Goal: Task Accomplishment & Management: Manage account settings

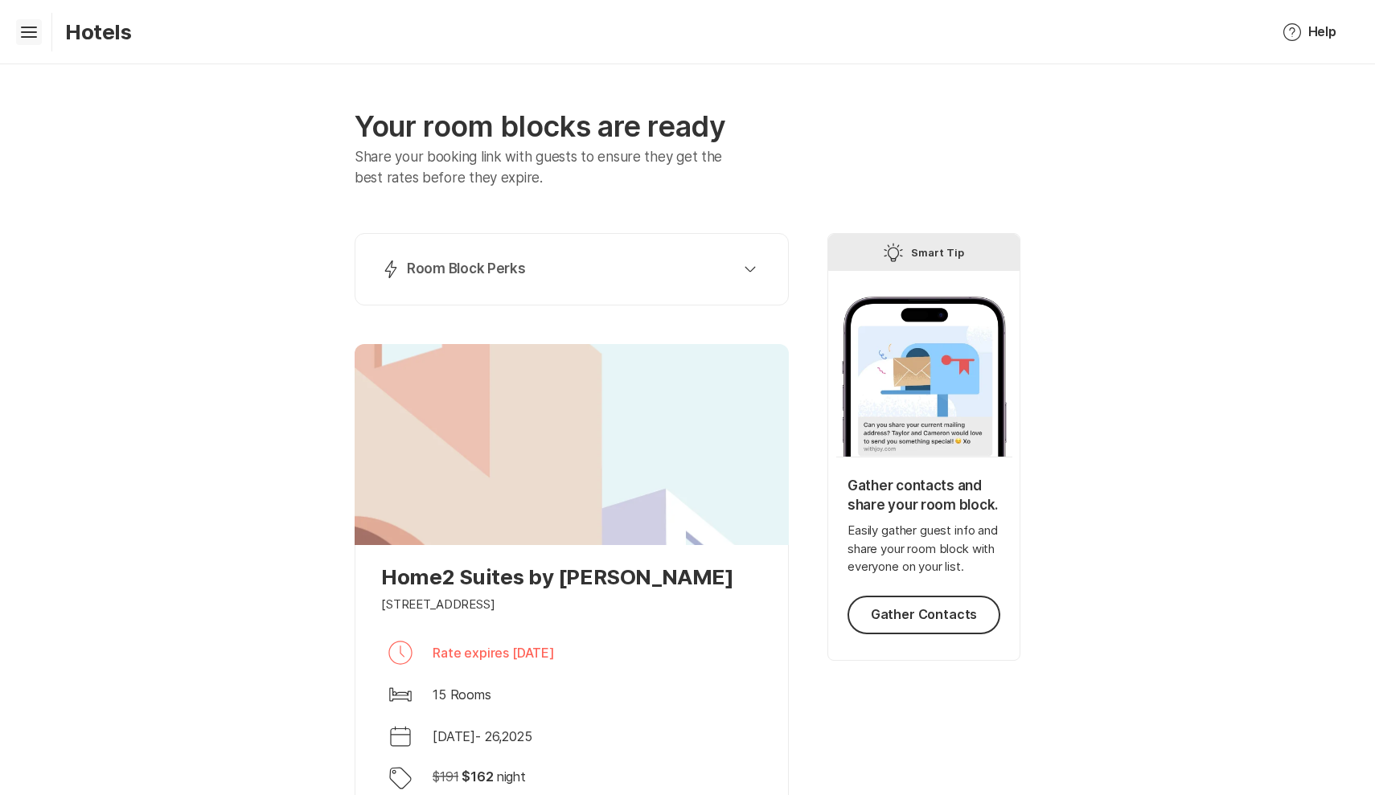
click at [39, 27] on icon "Hamburger" at bounding box center [29, 32] width 26 height 26
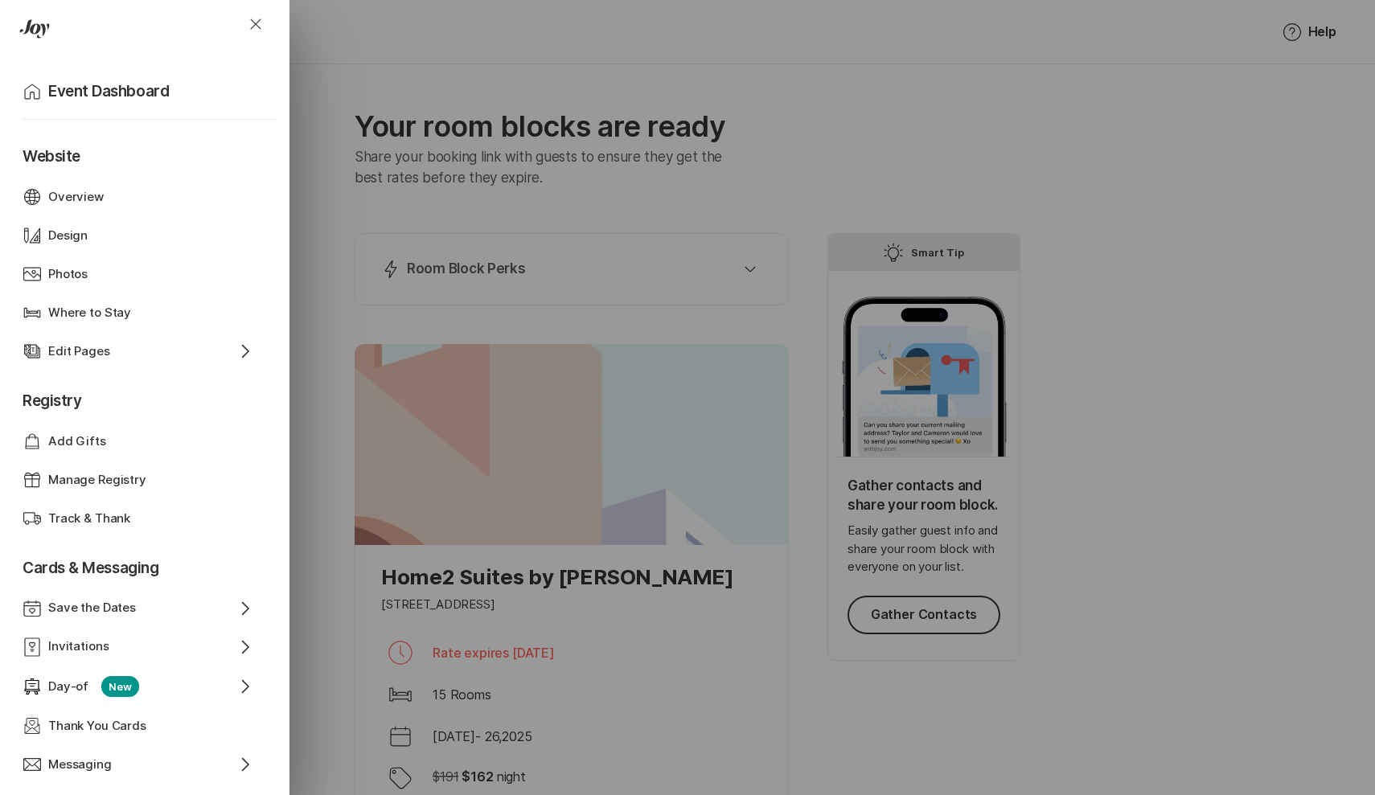
click at [1249, 674] on div "Close Home Event Dashboard Website Web Globe Overview Design Design Photos Phot…" at bounding box center [687, 397] width 1375 height 795
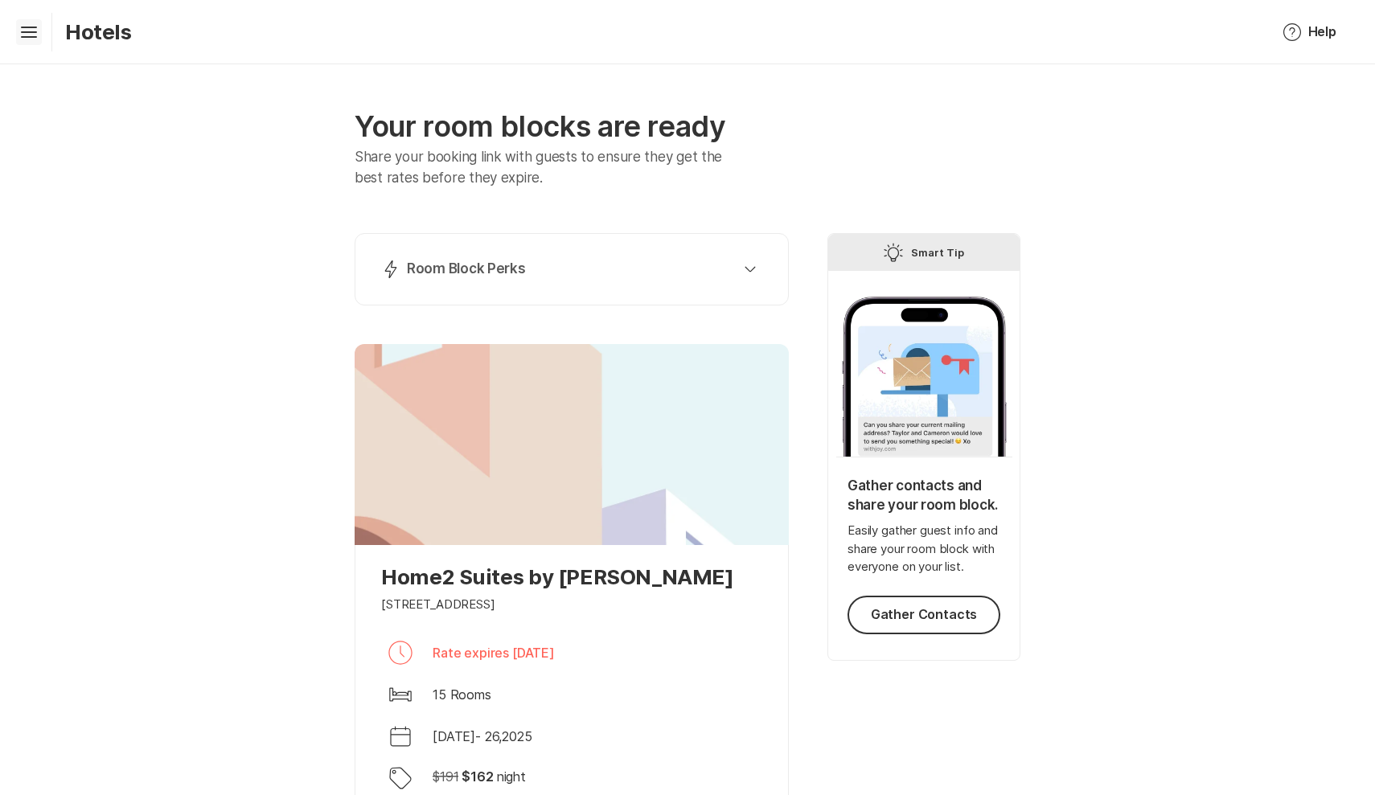
click at [30, 27] on icon at bounding box center [29, 30] width 16 height 6
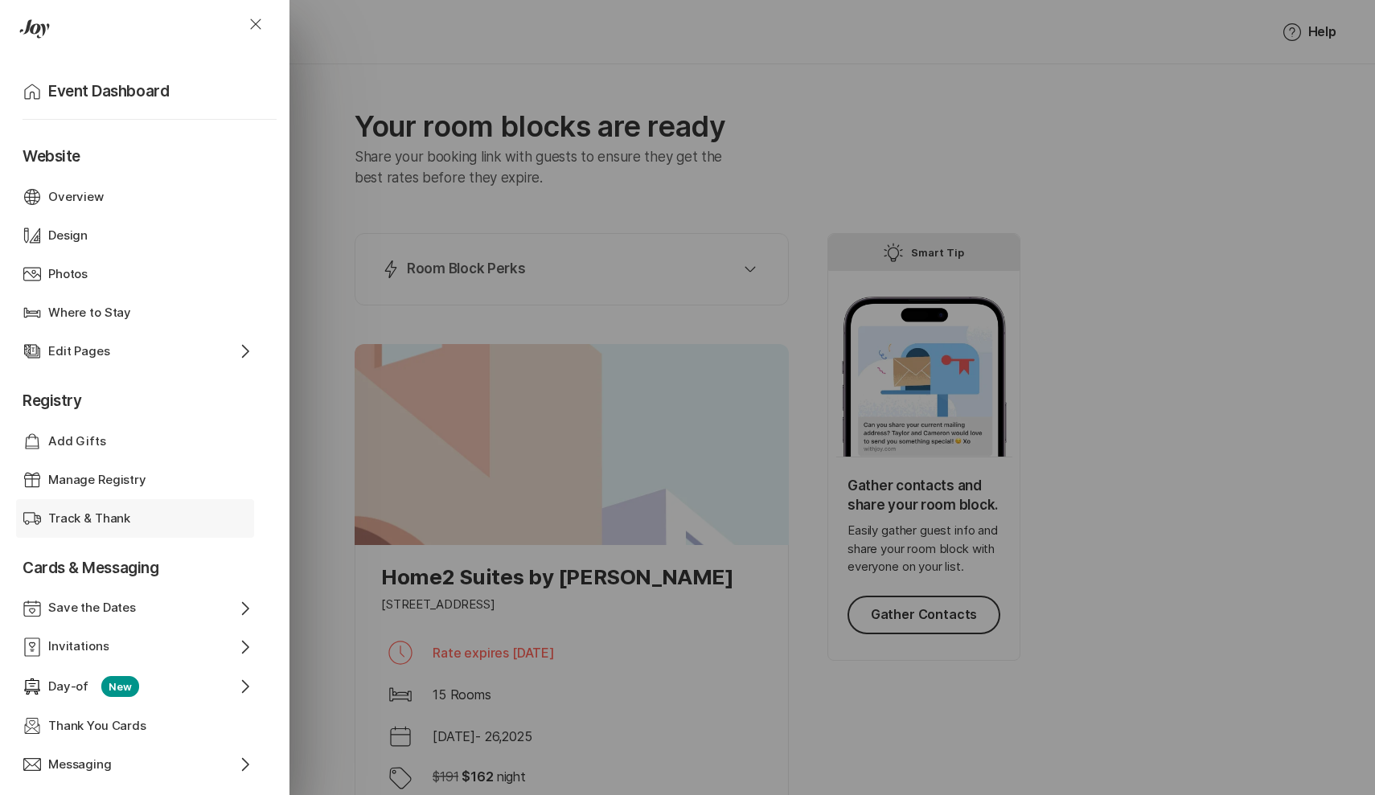
click at [94, 513] on p "Track & Thank" at bounding box center [89, 519] width 82 height 18
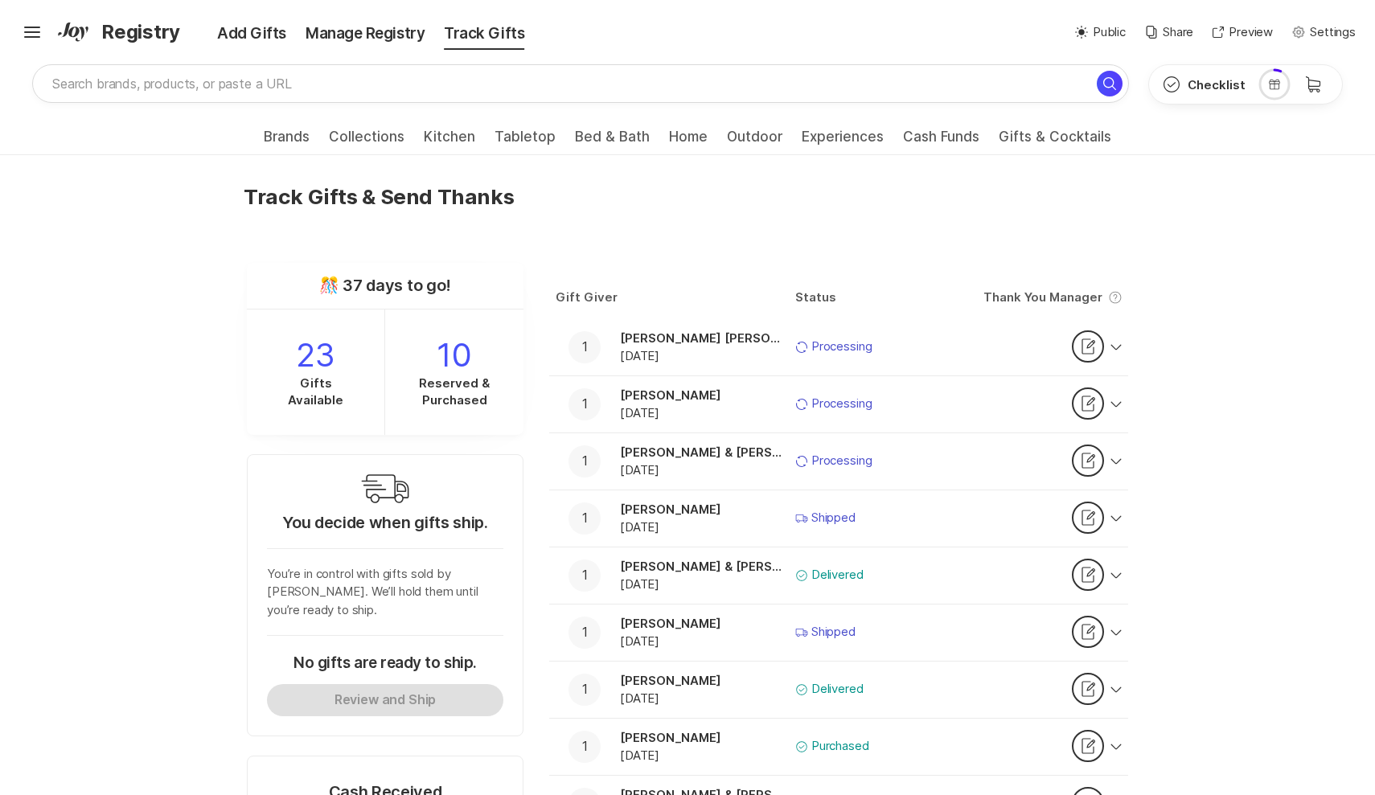
scroll to position [34, 0]
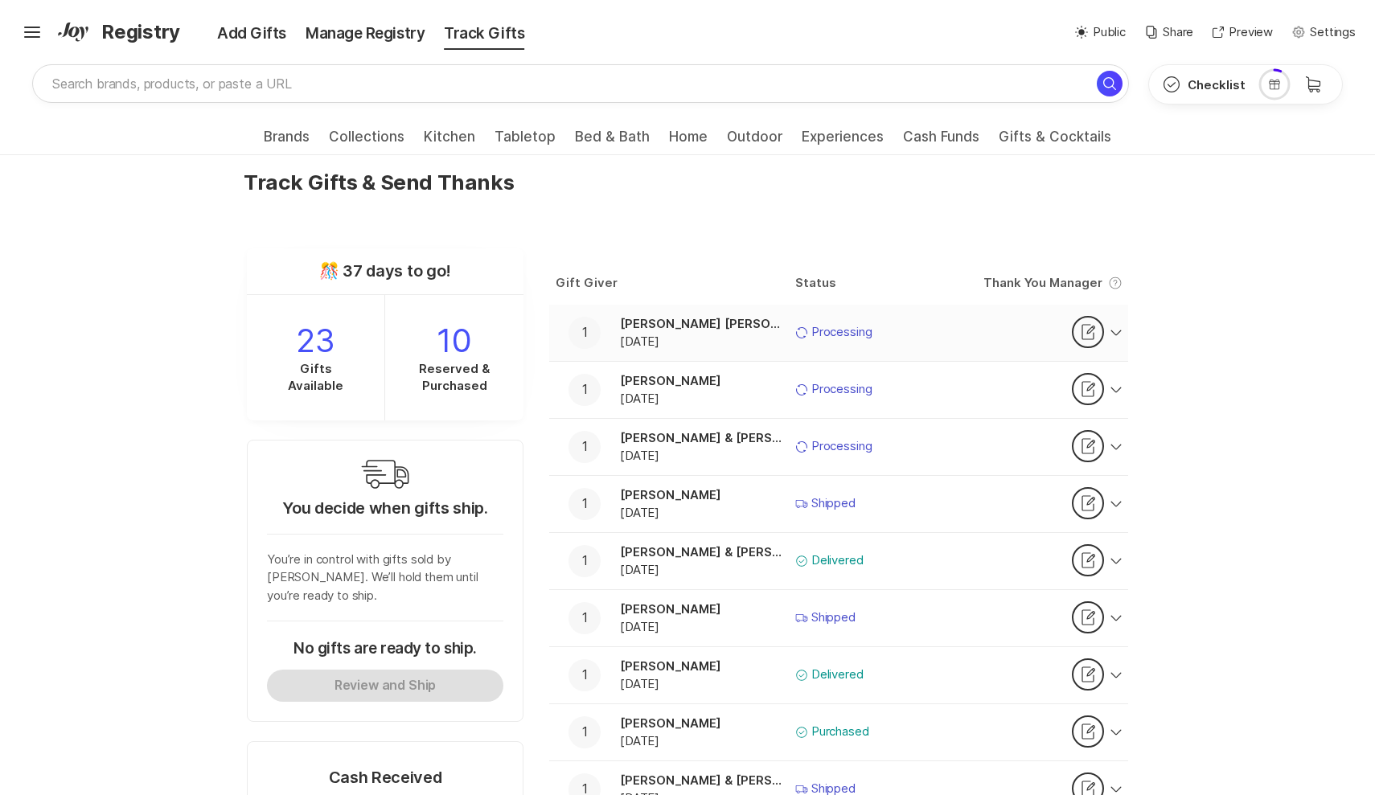
click at [919, 327] on div "Icon Sync Processing" at bounding box center [882, 332] width 175 height 18
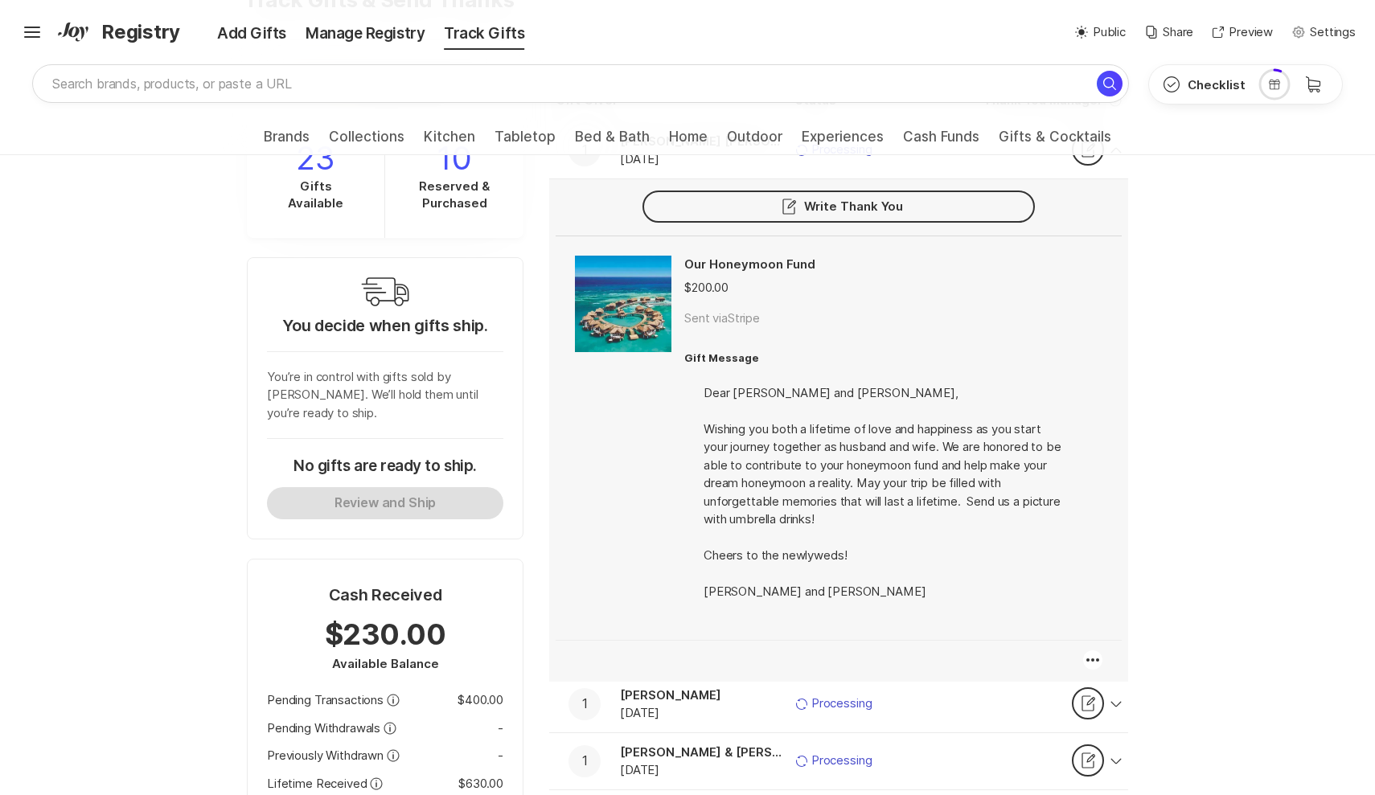
scroll to position [219, 0]
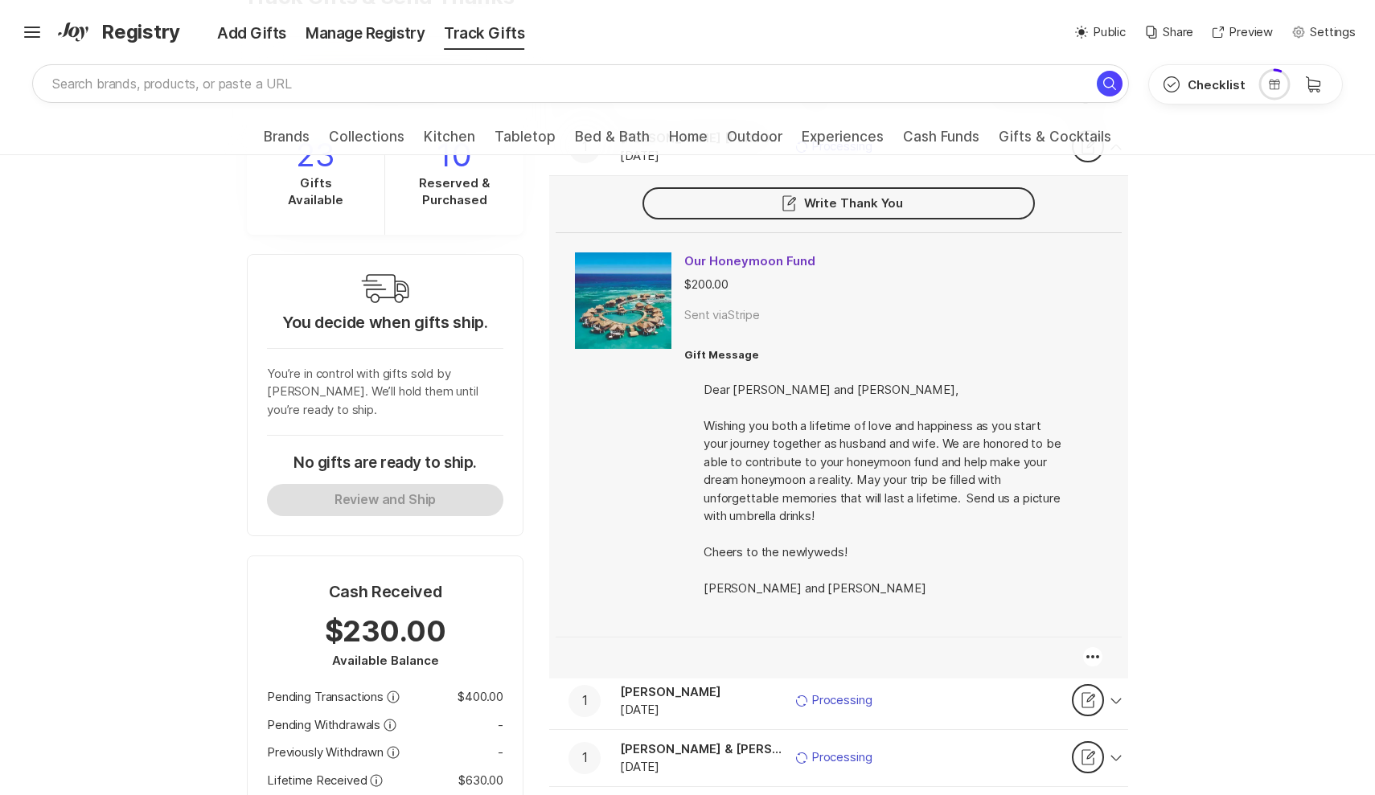
click at [1030, 252] on p "Our Honeymoon Fund" at bounding box center [882, 260] width 397 height 17
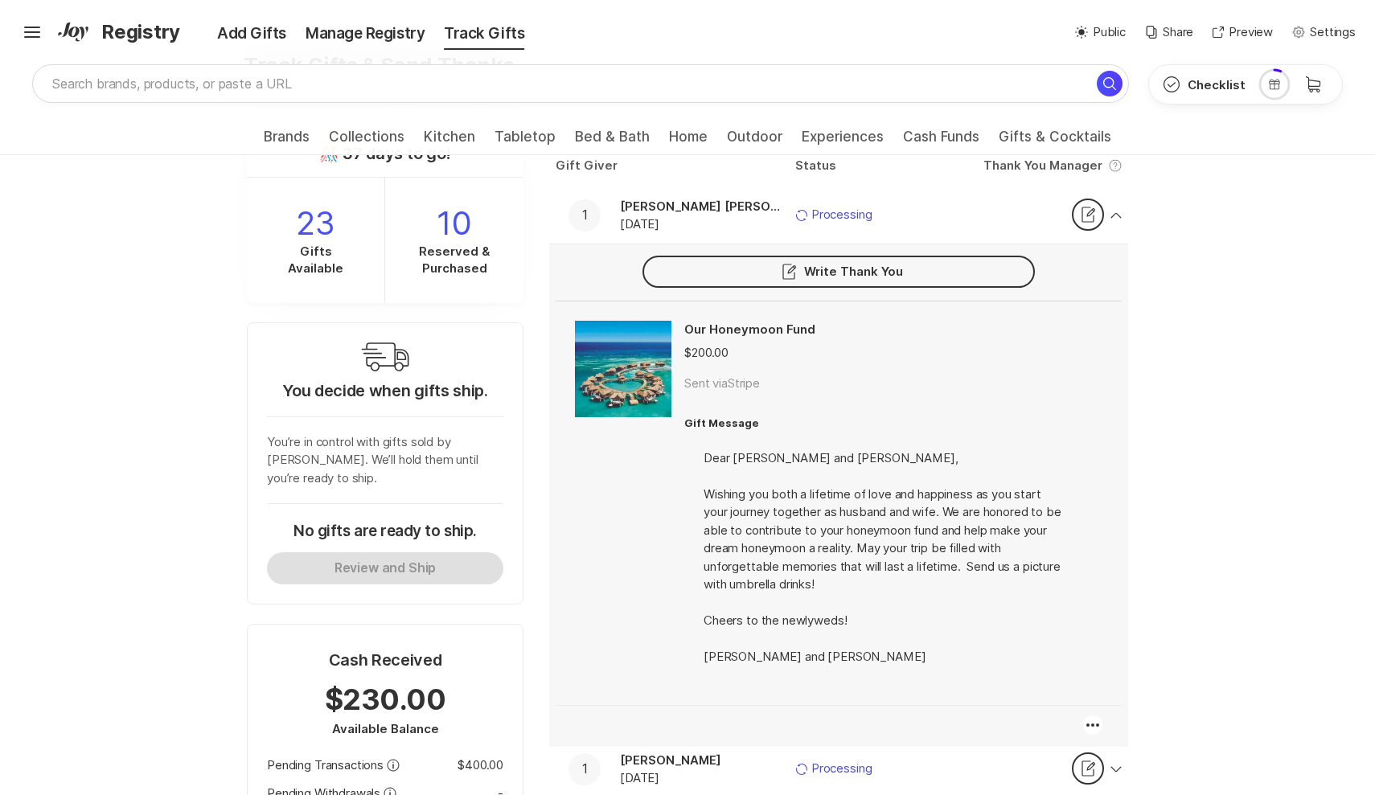
scroll to position [149, 0]
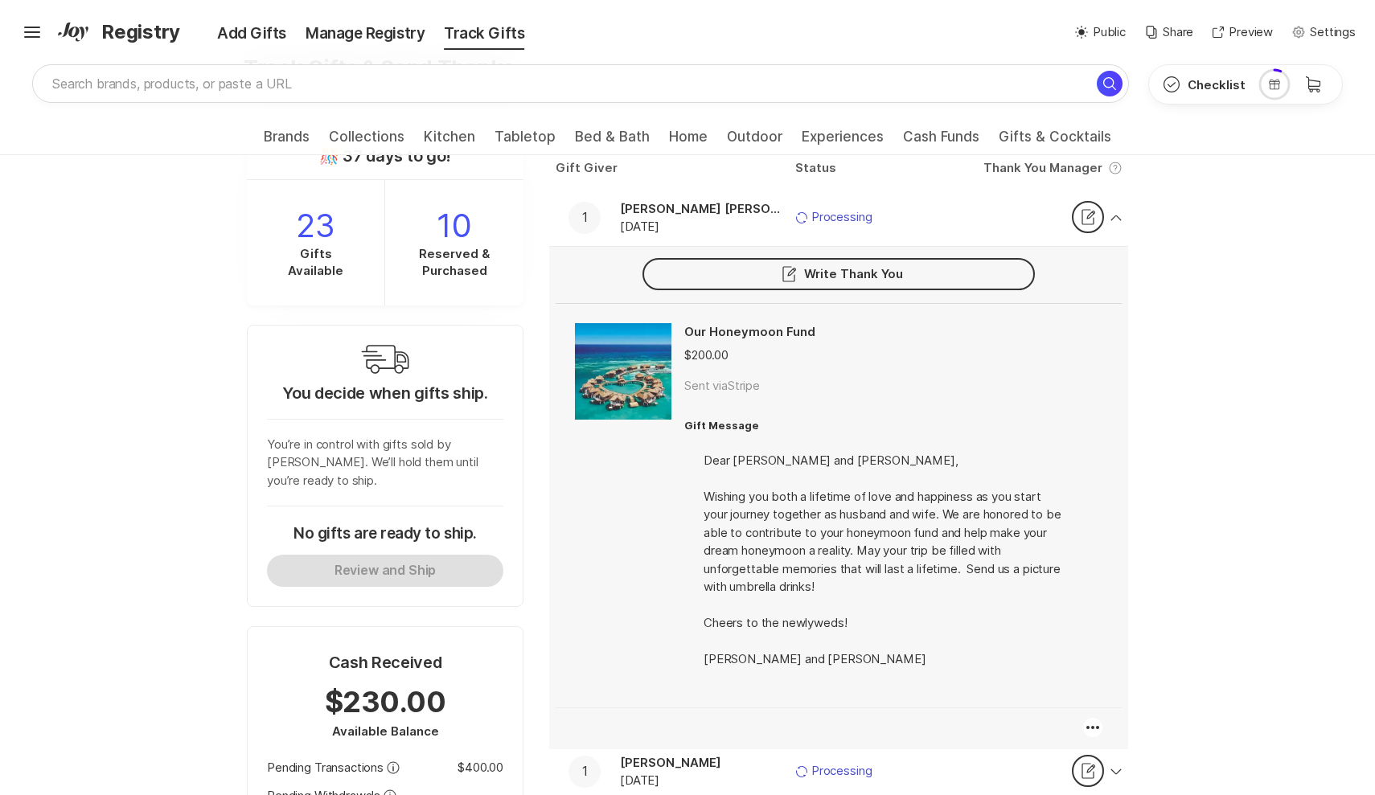
click at [1093, 256] on div "Thank You Note Write Thank You" at bounding box center [839, 278] width 566 height 51
click at [1027, 224] on div "Thank You Note Thank" at bounding box center [1040, 217] width 140 height 43
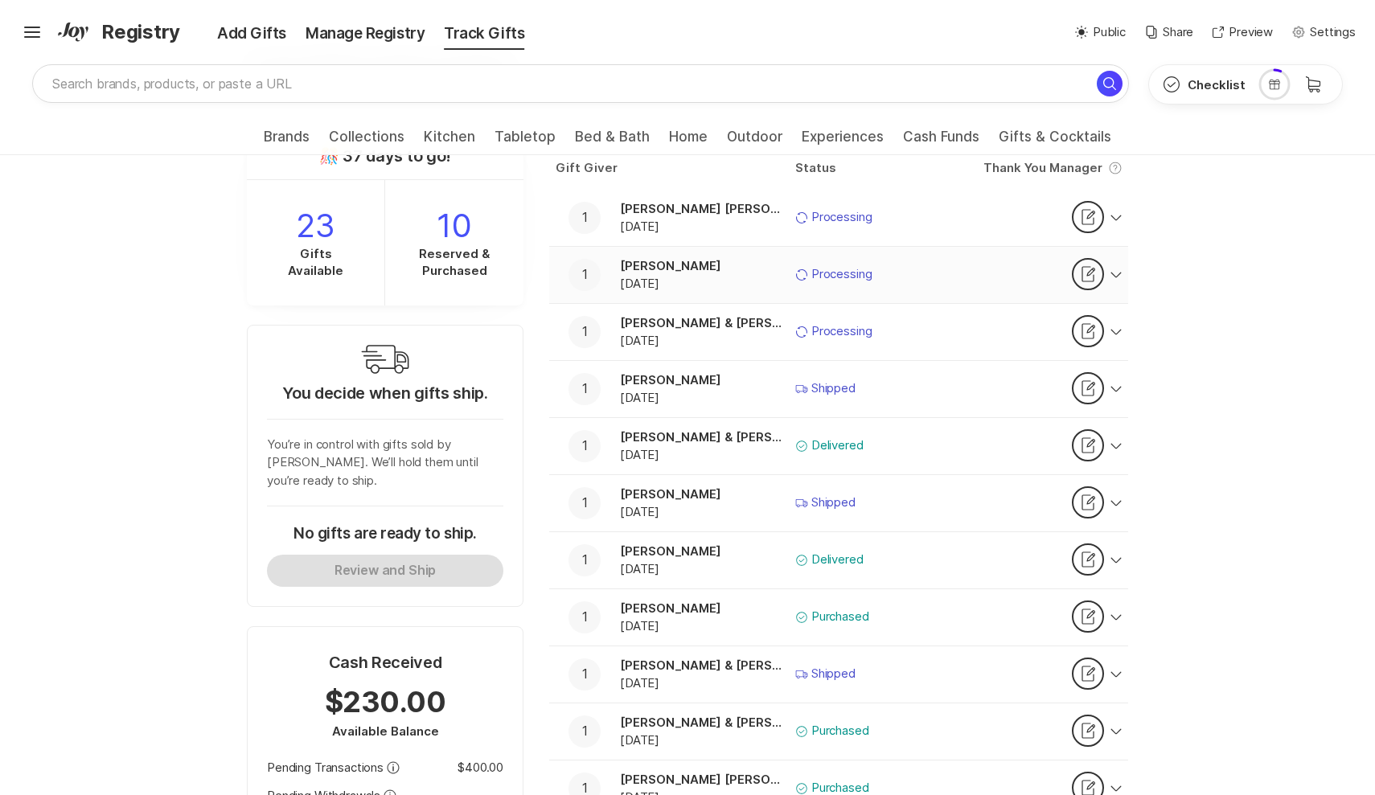
click at [1011, 272] on div "Thank You Note Thank" at bounding box center [1040, 274] width 140 height 43
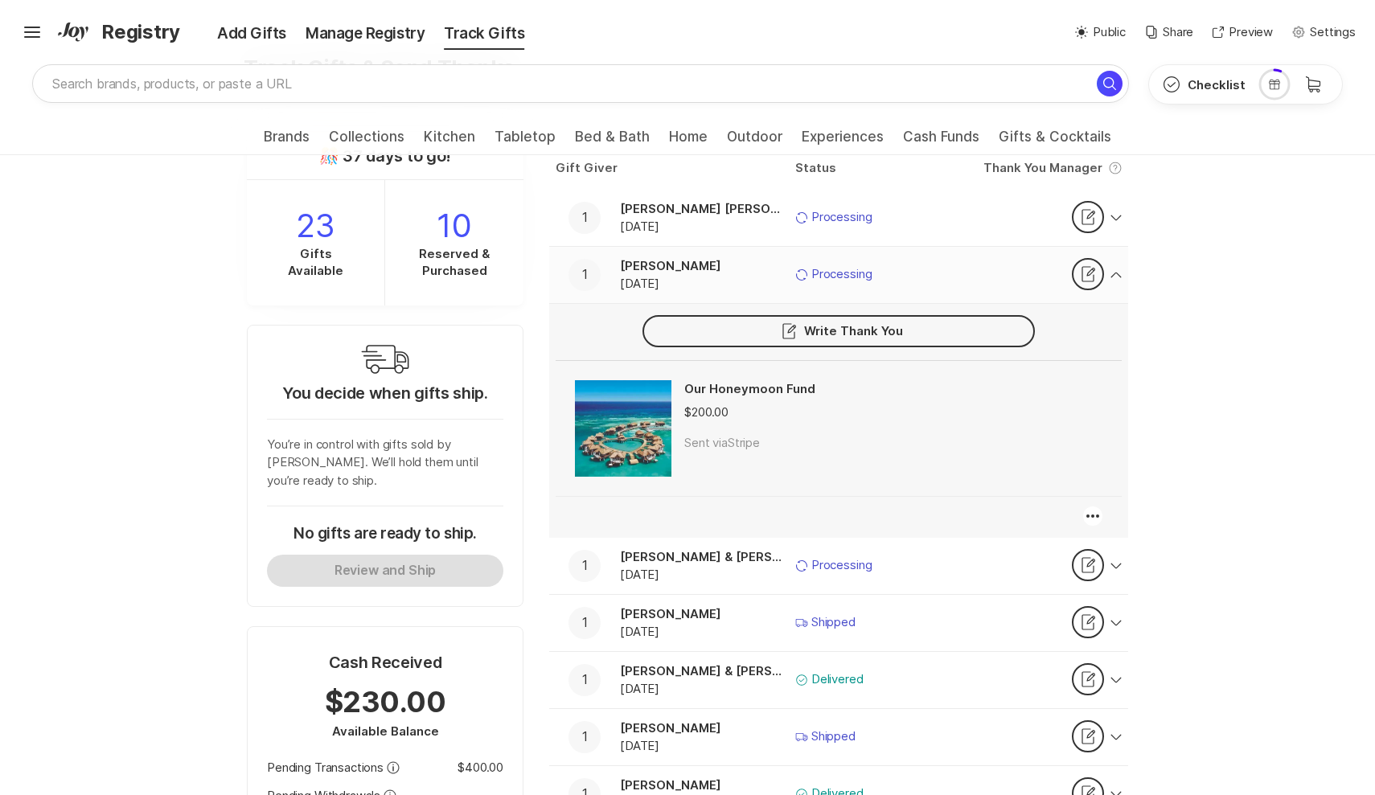
click at [1011, 272] on div "Thank You Note Thank" at bounding box center [1040, 274] width 140 height 43
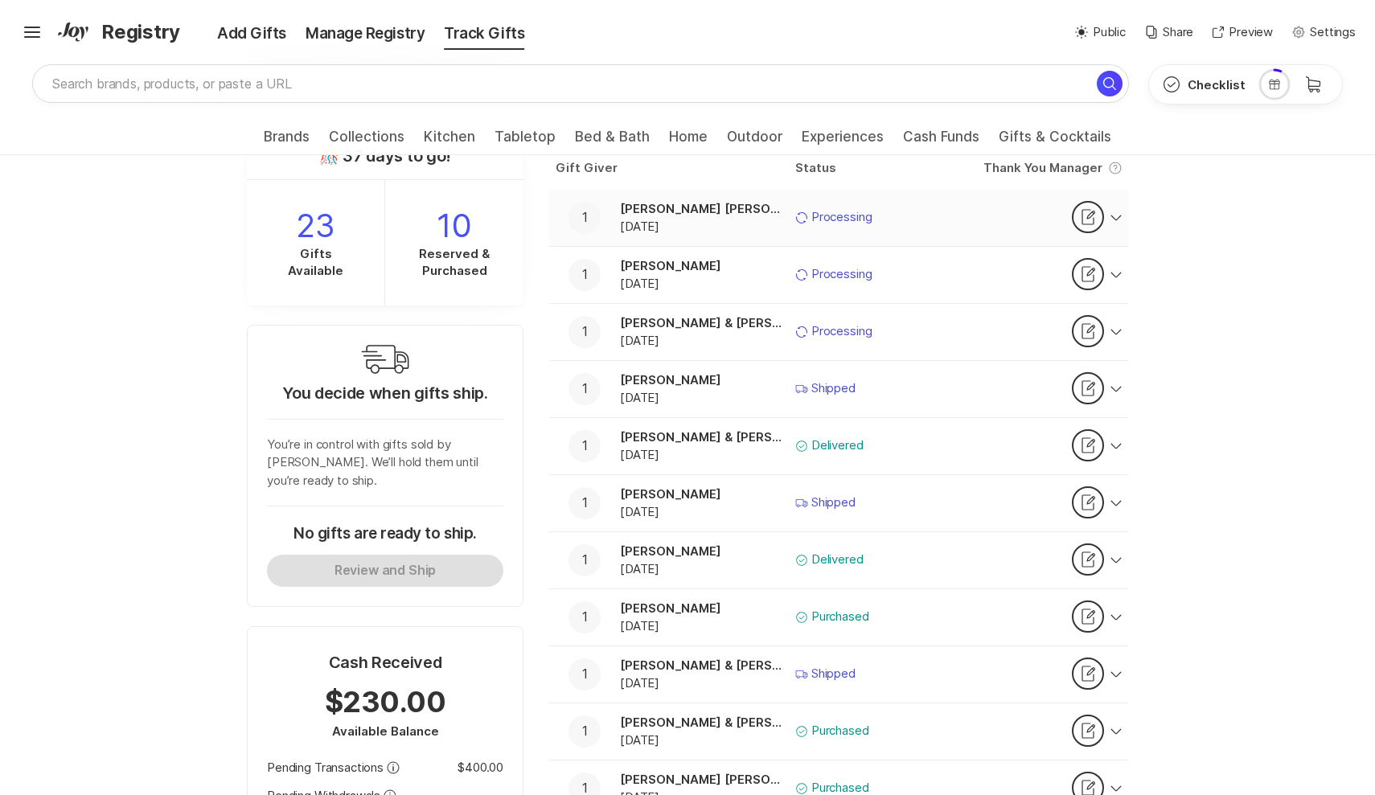
click at [995, 211] on div "Thank You Note Thank" at bounding box center [1040, 217] width 140 height 43
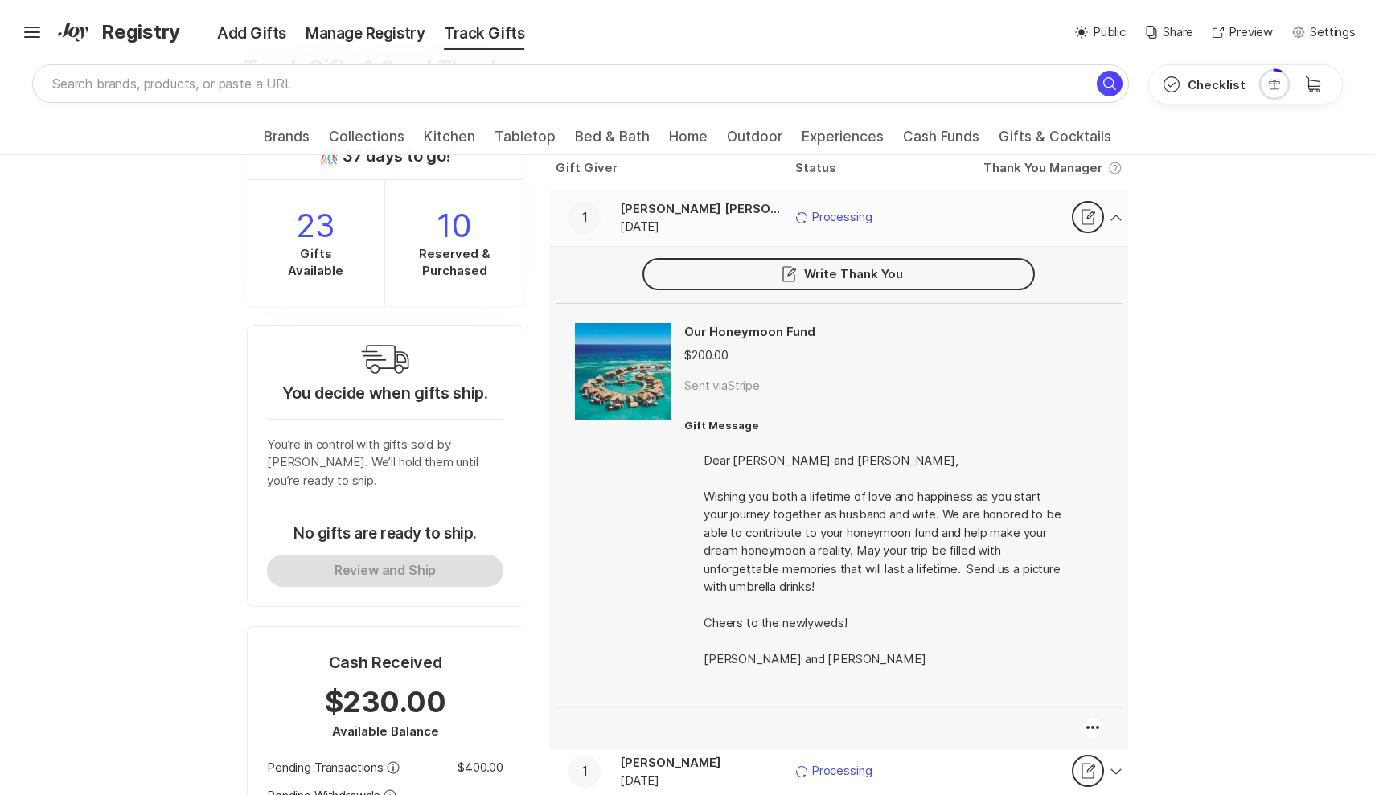
click at [995, 211] on div "Thank You Note Thank" at bounding box center [1040, 217] width 140 height 43
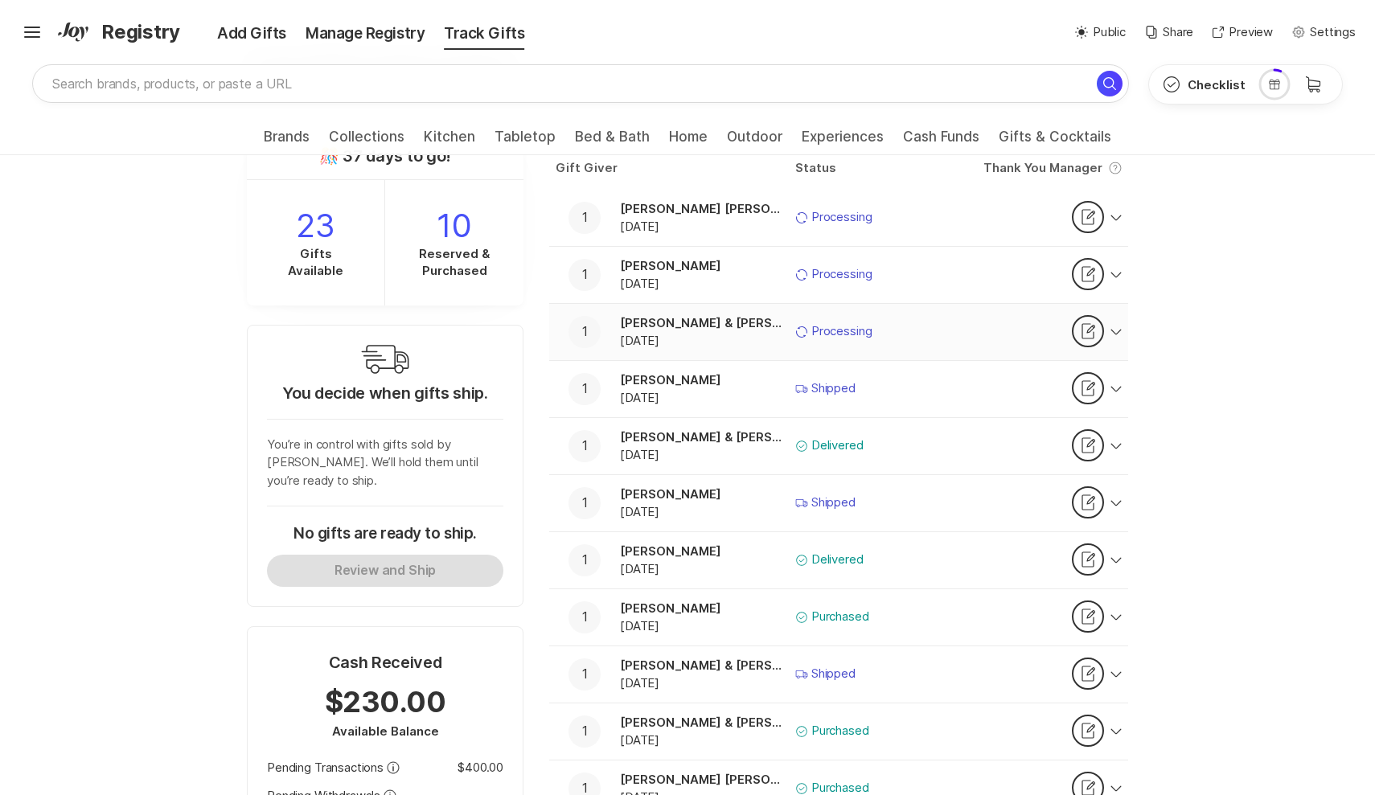
click at [980, 343] on div "Thank You Note Thank" at bounding box center [1040, 331] width 140 height 43
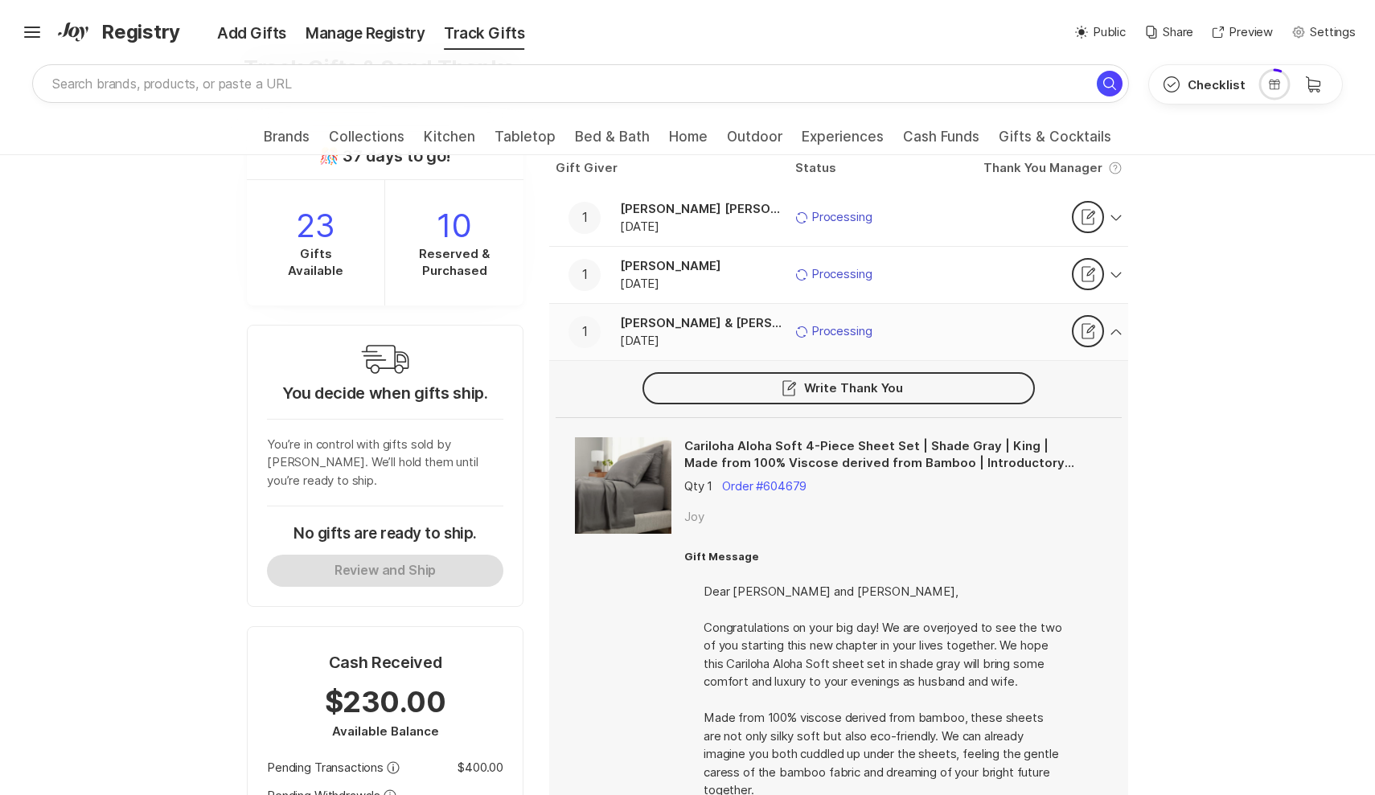
click at [980, 343] on div "Thank You Note Thank" at bounding box center [1040, 331] width 140 height 43
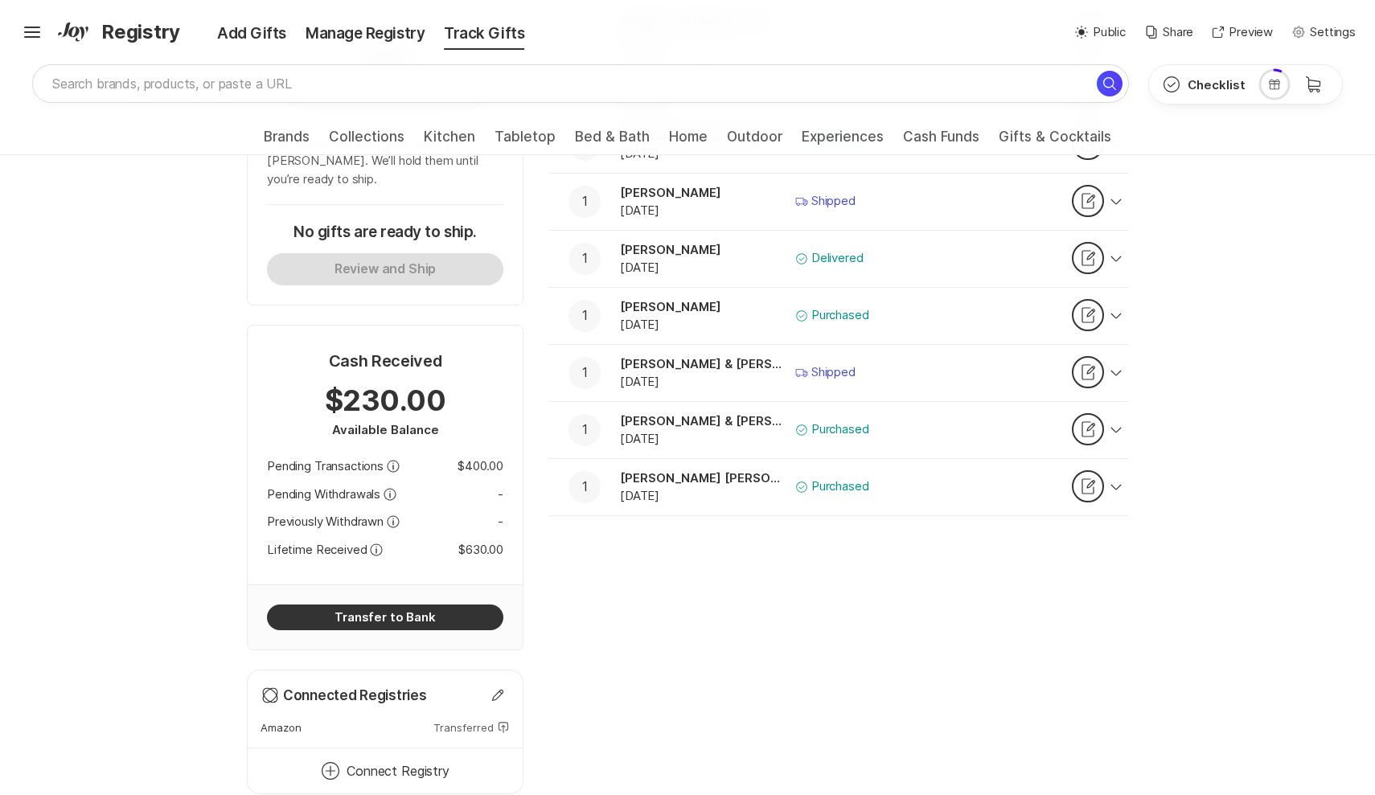
scroll to position [490, 0]
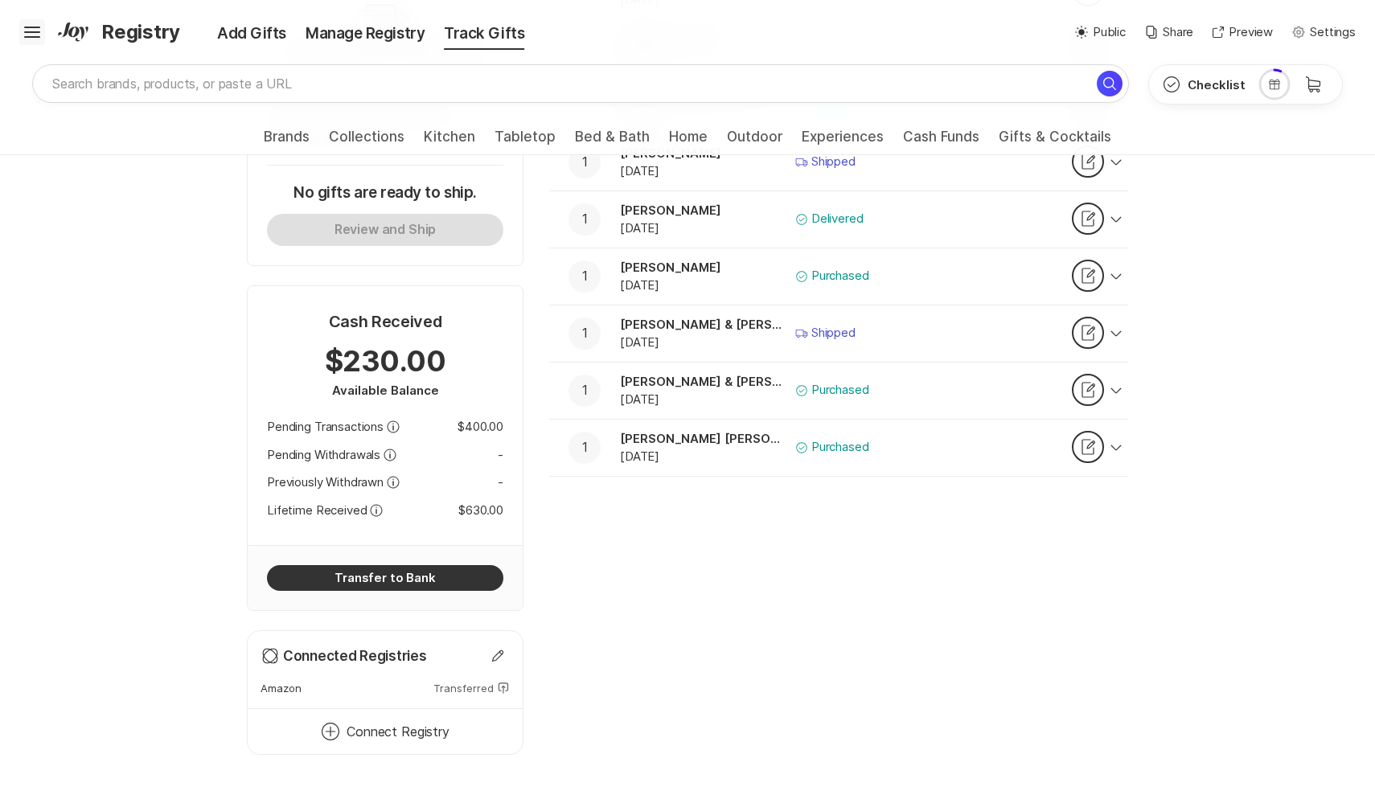
click at [37, 39] on icon "Hamburger" at bounding box center [32, 32] width 26 height 26
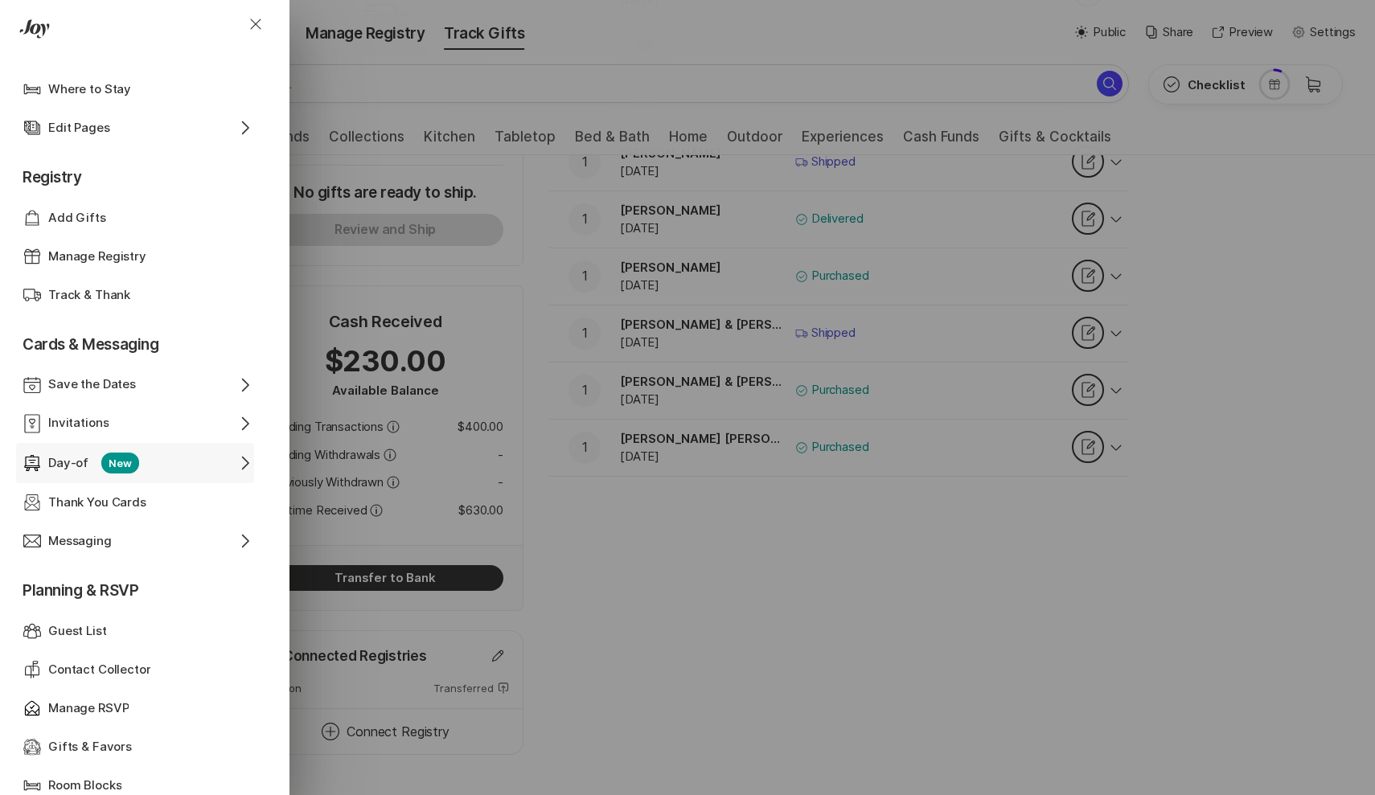
scroll to position [231, 0]
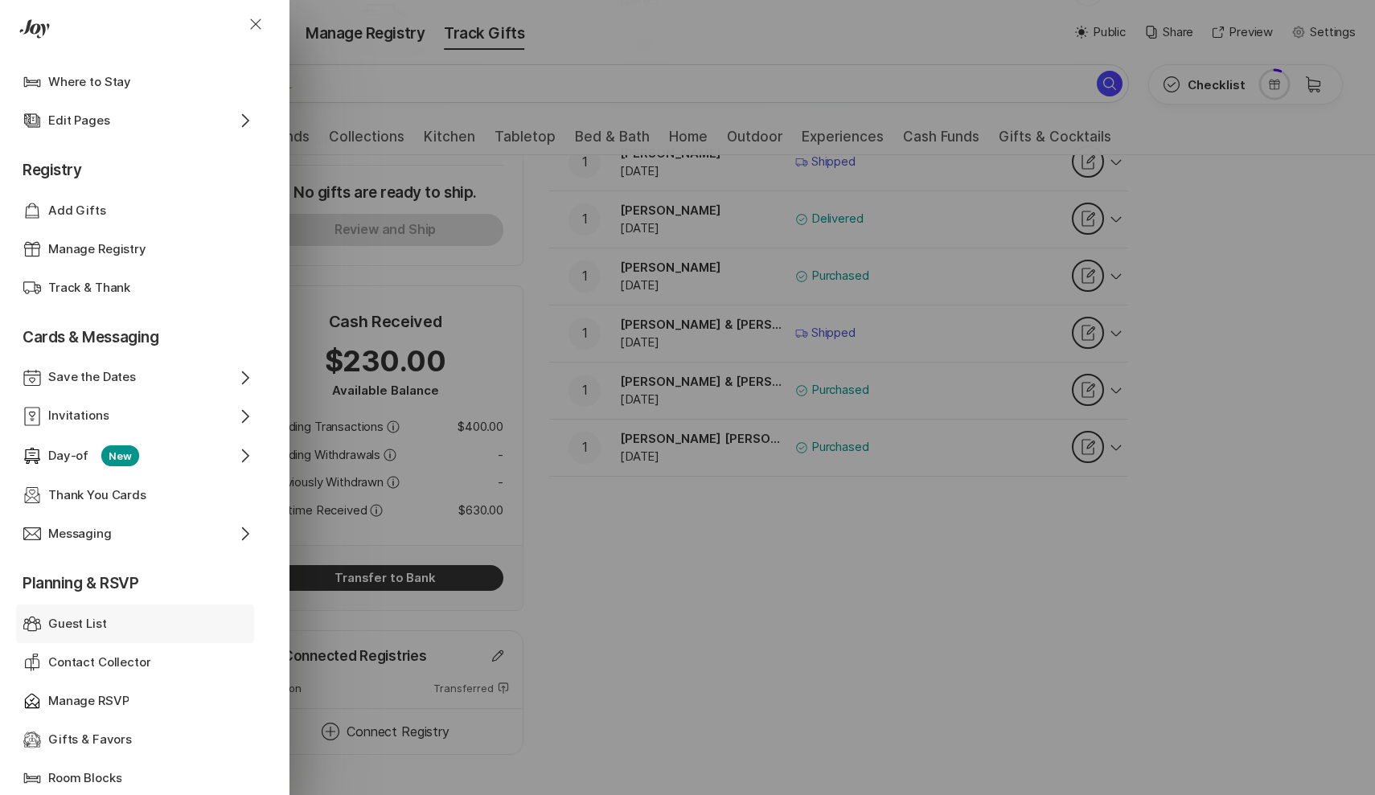
click at [105, 615] on p "Guest List" at bounding box center [77, 624] width 59 height 18
